Goal: Use online tool/utility: Utilize a website feature to perform a specific function

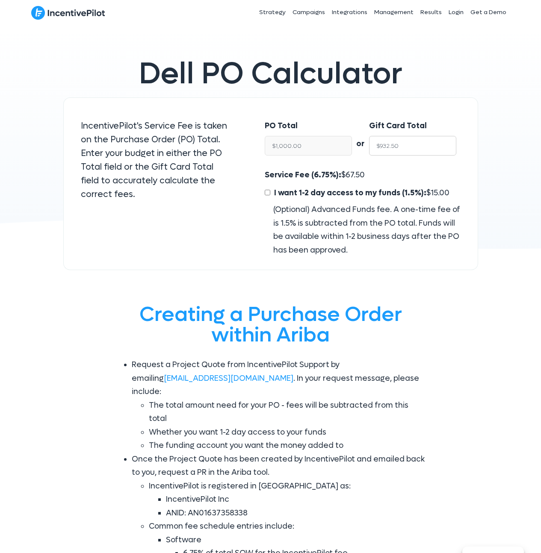
click at [412, 143] on input "$932.50" at bounding box center [412, 146] width 87 height 20
drag, startPoint x: 334, startPoint y: 139, endPoint x: 332, endPoint y: 148, distance: 9.1
click at [334, 139] on input "$1,000.00" at bounding box center [308, 146] width 87 height 20
click at [332, 148] on input "$1,000.00" at bounding box center [308, 146] width 87 height 20
paste input "575"
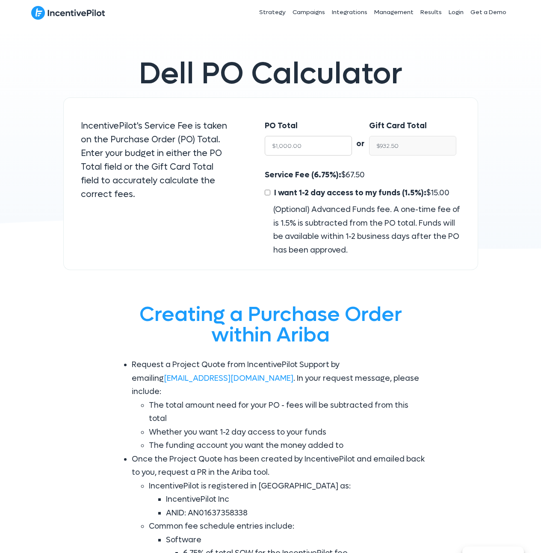
type input "5750"
type input "$5,361.87"
click at [406, 171] on div "Service Fee (6.75%): $ 388.13 I want 1-2 day access to my funds (1.5%): $ 86.25…" at bounding box center [362, 212] width 195 height 88
click at [391, 148] on input "$5,361.87" at bounding box center [412, 146] width 87 height 20
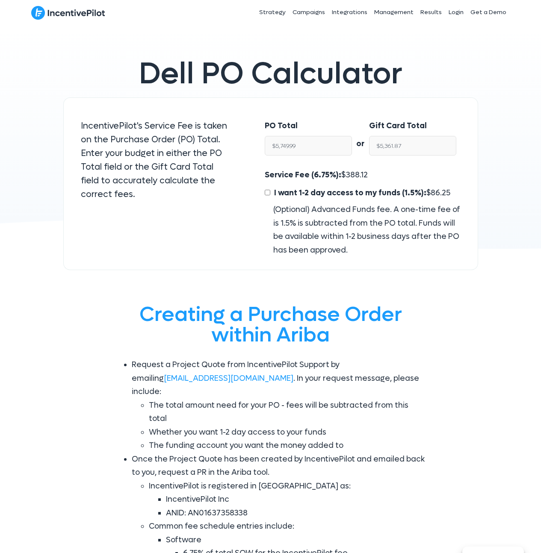
click at [344, 169] on div "Service Fee (6.75%): $ 388.12 I want 1-2 day access to my funds (1.5%): $ 86.25…" at bounding box center [362, 212] width 195 height 88
copy span "388.12"
click at [315, 143] on input "$5,749.99" at bounding box center [308, 146] width 87 height 20
click at [422, 146] on input "$5,361.87" at bounding box center [412, 146] width 87 height 20
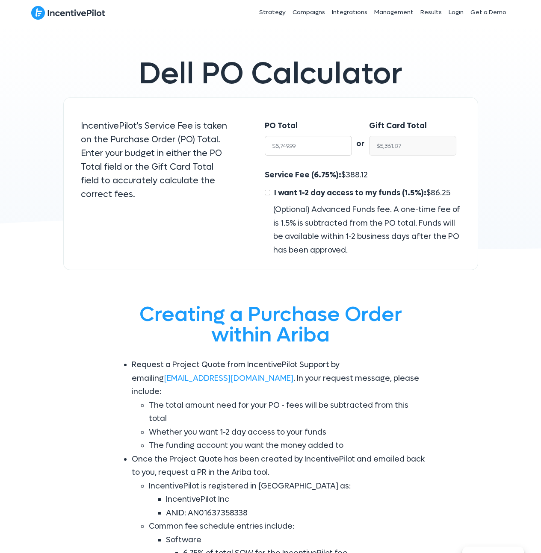
click at [301, 145] on input "$5,749.99" at bounding box center [308, 146] width 87 height 20
paste input "5000"
type input "5000"
type input "$4,662.50"
click at [426, 150] on input "$4,662.50" at bounding box center [412, 146] width 87 height 20
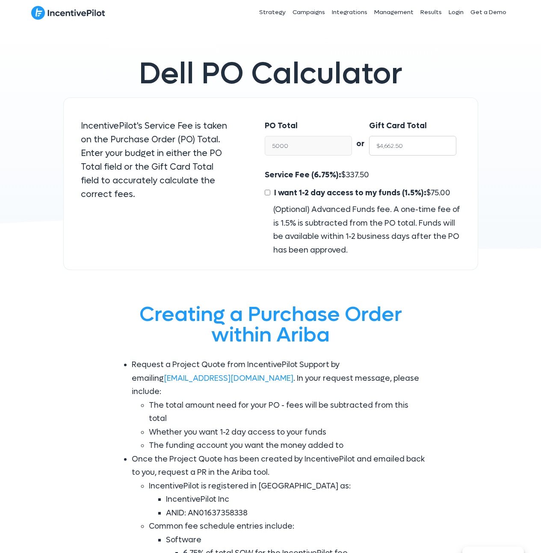
click at [426, 150] on input "$4,662.50" at bounding box center [412, 146] width 87 height 20
type input "$5,000.00"
click at [350, 170] on span "337.50" at bounding box center [357, 175] width 24 height 10
copy span "337.50"
